Goal: Navigation & Orientation: Find specific page/section

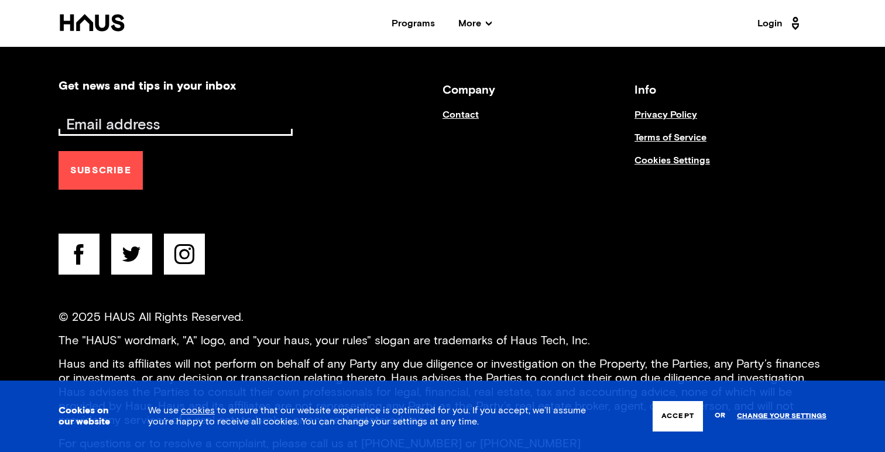
scroll to position [4719, 0]
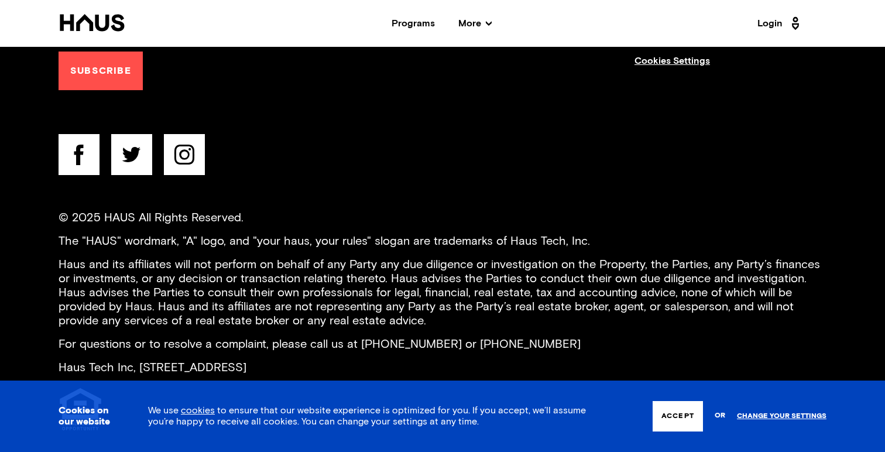
drag, startPoint x: 406, startPoint y: 347, endPoint x: 290, endPoint y: 287, distance: 131.2
click at [292, 288] on div "© 2025 HAUS All Rights Reserved. The "HAUS" wordmark, "A" logo, and "your haus,…" at bounding box center [443, 322] width 768 height 223
click at [290, 294] on p "Haus and its affiliates will not perform on behalf of any Party any due diligen…" at bounding box center [443, 293] width 768 height 70
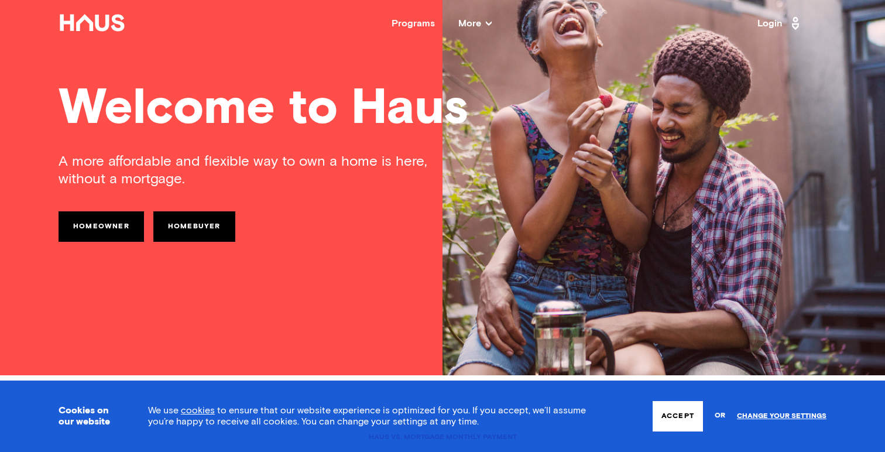
scroll to position [0, 0]
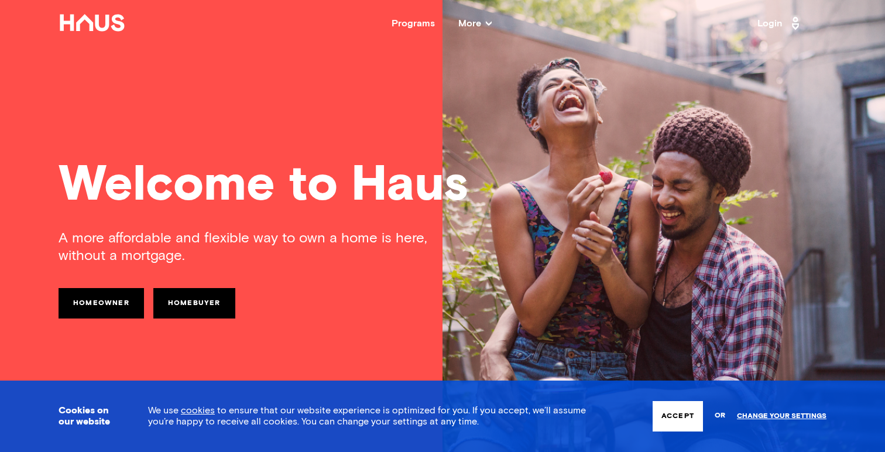
click at [472, 25] on span "More" at bounding box center [475, 23] width 33 height 9
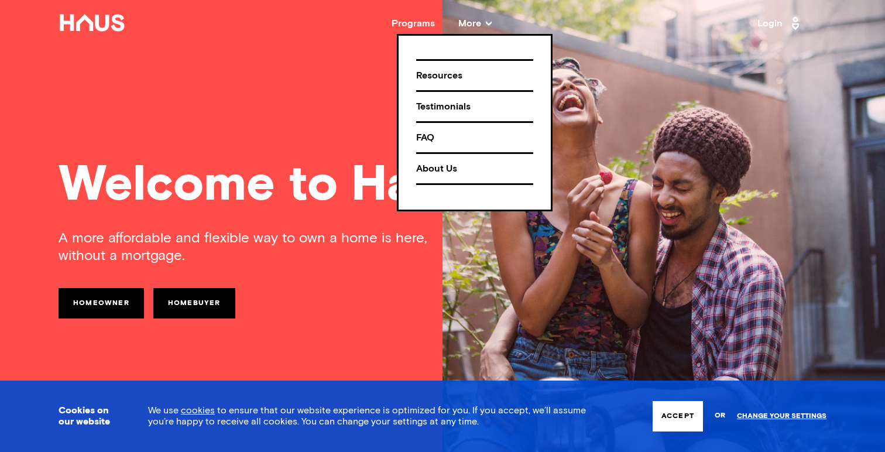
click at [442, 161] on div "About Us" at bounding box center [474, 169] width 117 height 20
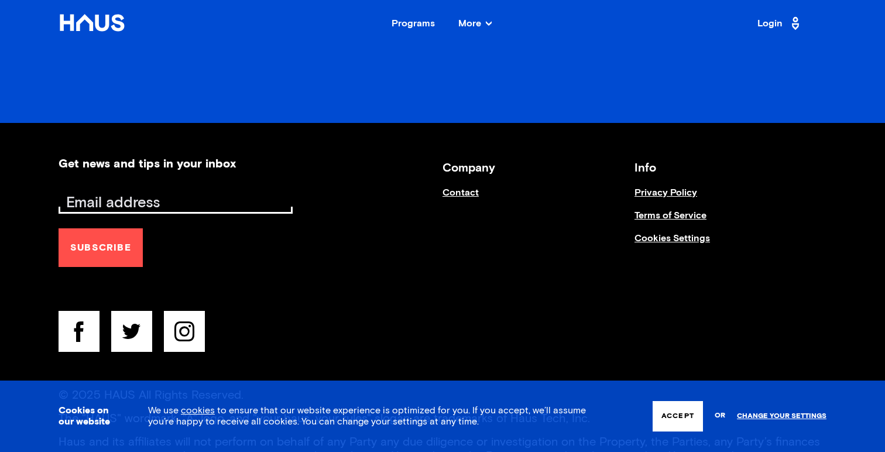
scroll to position [1541, 0]
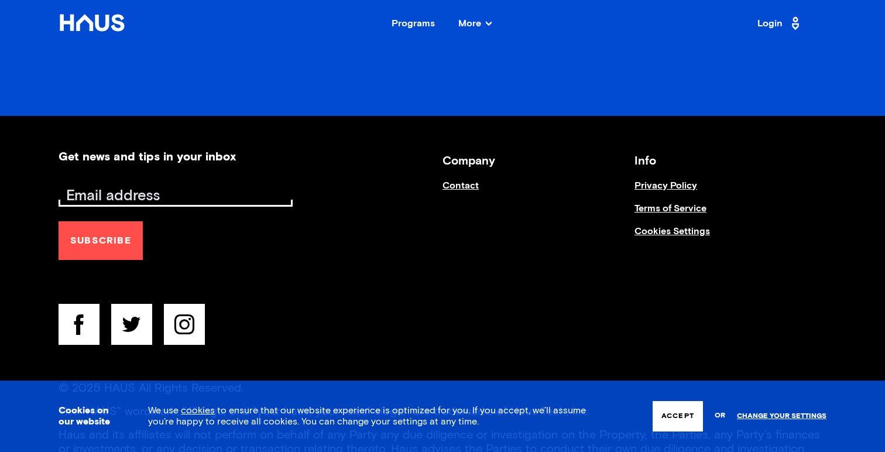
click at [448, 180] on link "Contact" at bounding box center [539, 191] width 192 height 23
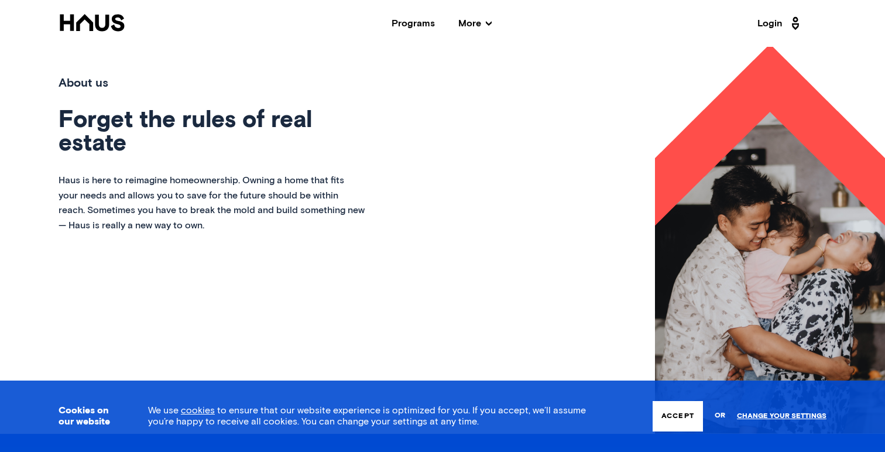
scroll to position [0, 0]
